Goal: Browse casually

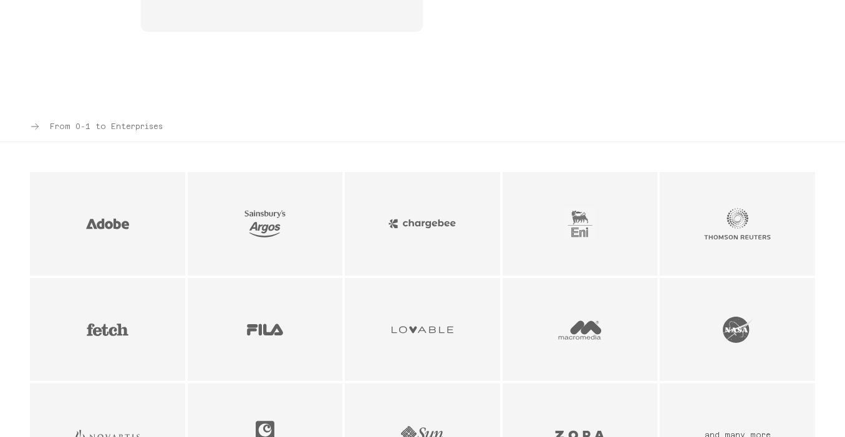
scroll to position [943, 0]
click at [419, 223] on img "Chargebee logo - SaaS & Subscription Management company" at bounding box center [423, 223] width 68 height 32
click at [447, 227] on img "Chargebee logo - SaaS & Subscription Management company" at bounding box center [423, 223] width 68 height 32
click at [433, 220] on img "Chargebee logo - SaaS & Subscription Management company" at bounding box center [423, 223] width 68 height 32
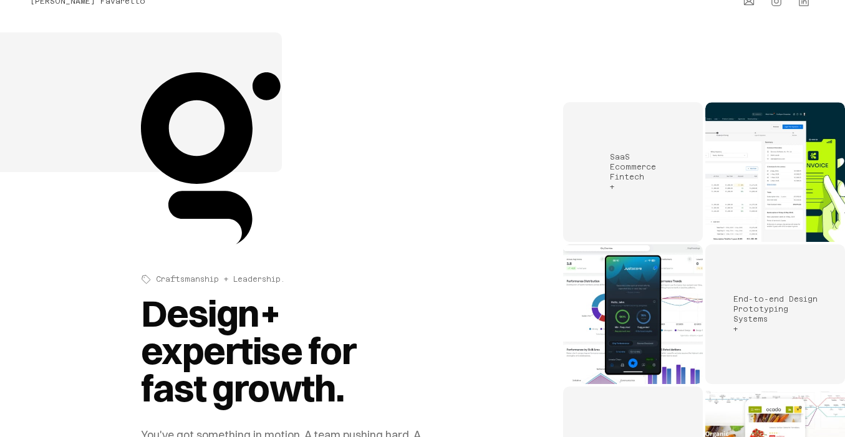
scroll to position [49, 0]
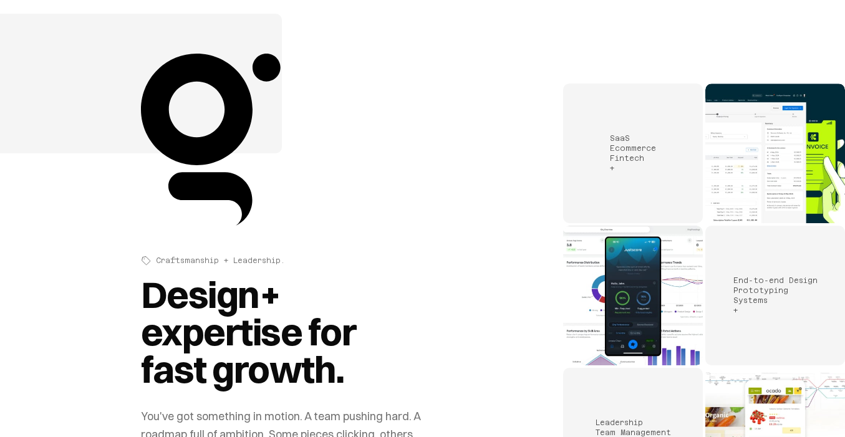
click at [651, 142] on div "SaaS Ecommerce Fintech +" at bounding box center [633, 154] width 46 height 40
click at [625, 170] on div "SaaS Ecommerce Fintech +" at bounding box center [633, 154] width 46 height 40
click at [731, 163] on img "Portfolio work samples" at bounding box center [776, 154] width 140 height 140
click at [800, 172] on img "Portfolio work samples" at bounding box center [776, 154] width 140 height 140
click at [802, 151] on img "Portfolio work samples" at bounding box center [776, 154] width 140 height 140
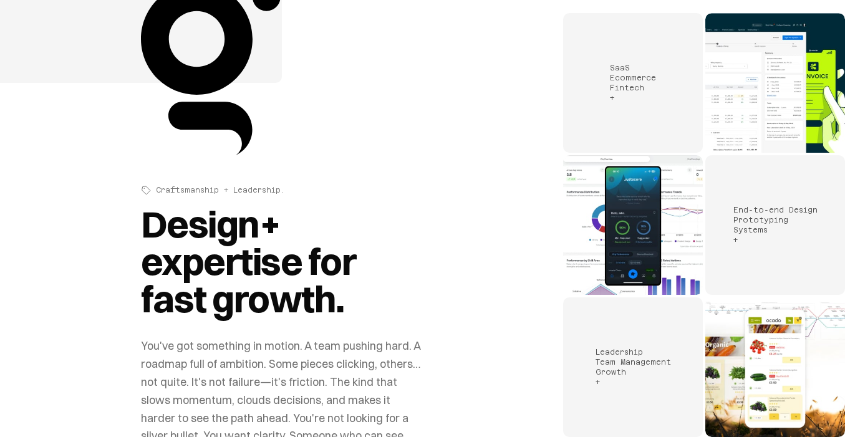
scroll to position [0, 0]
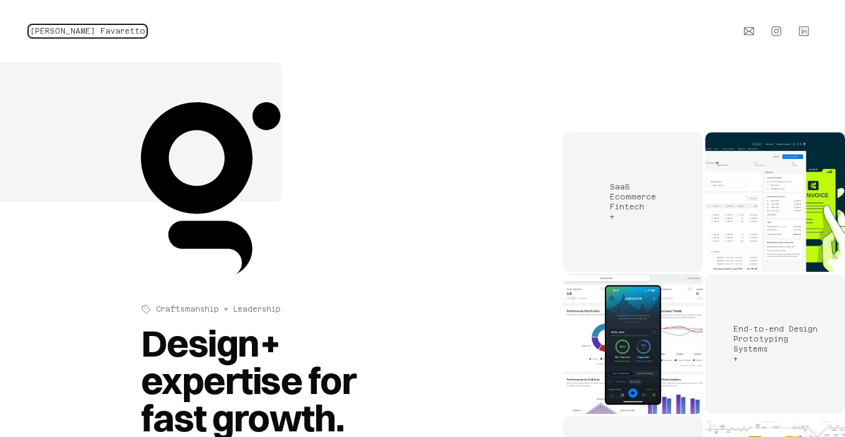
click at [87, 30] on span "[PERSON_NAME] Favaretto" at bounding box center [87, 31] width 115 height 9
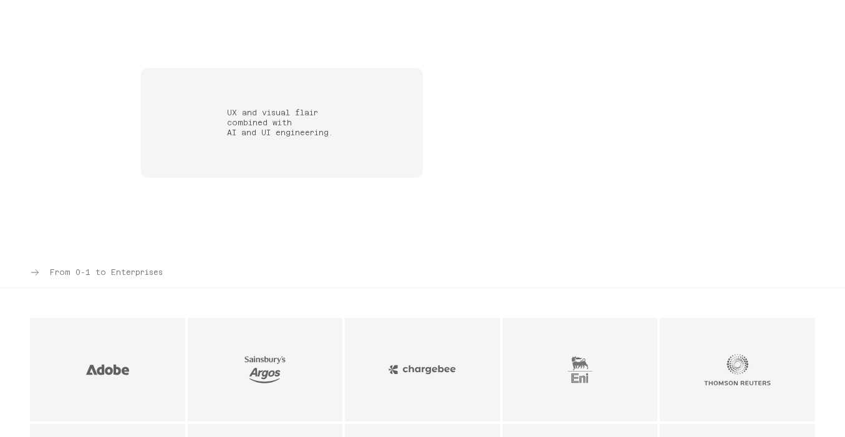
scroll to position [797, 0]
click at [273, 114] on p "UX and visual flair combined with AI and UI engineering." at bounding box center [282, 123] width 110 height 30
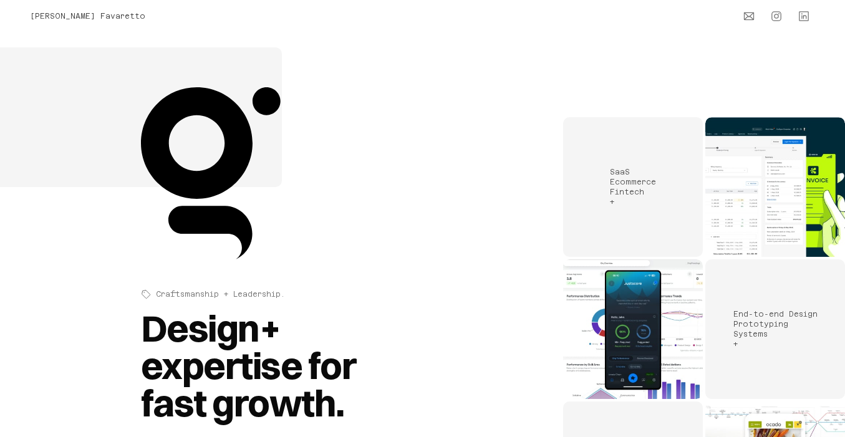
scroll to position [0, 0]
